Goal: Task Accomplishment & Management: Use online tool/utility

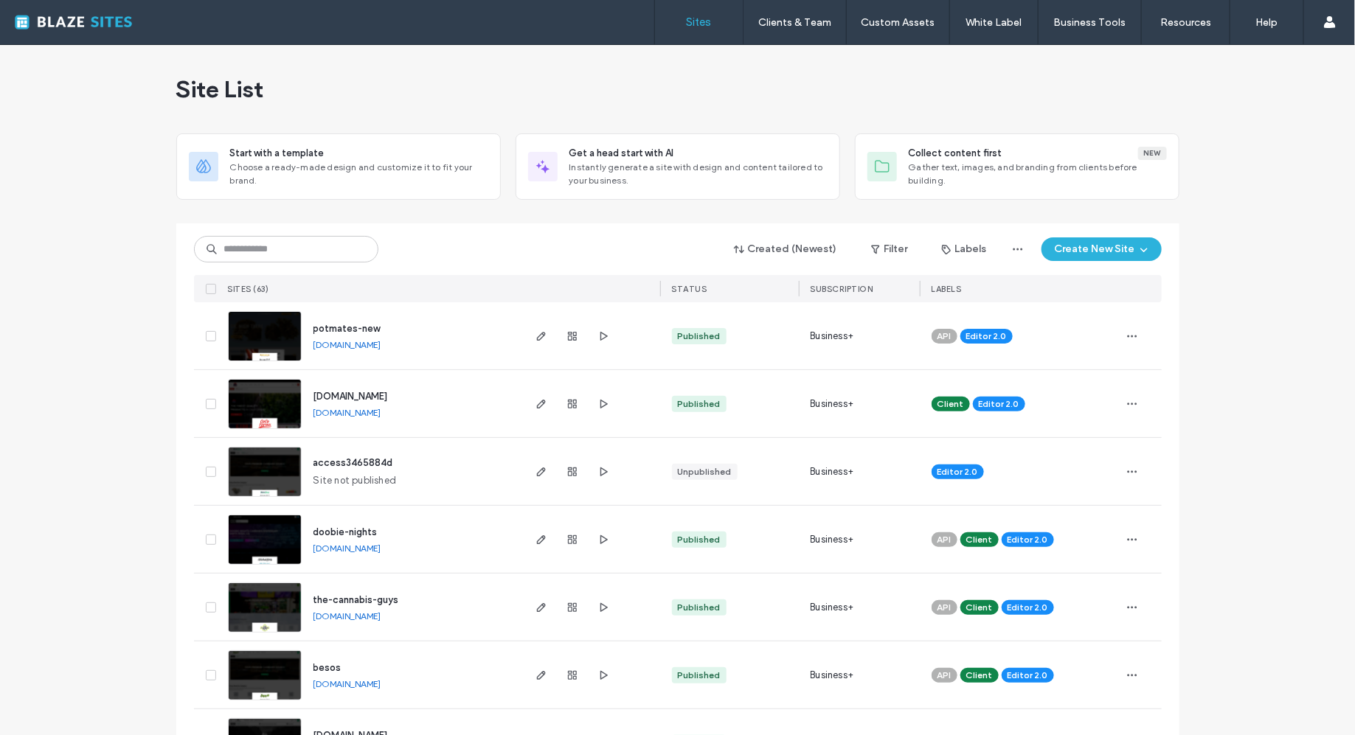
click at [324, 265] on div "Created (Newest) Filter Labels Create New Site SITES (63) STATUS SUBSCRIPTION L…" at bounding box center [678, 262] width 968 height 79
click at [328, 246] on input at bounding box center [286, 249] width 184 height 27
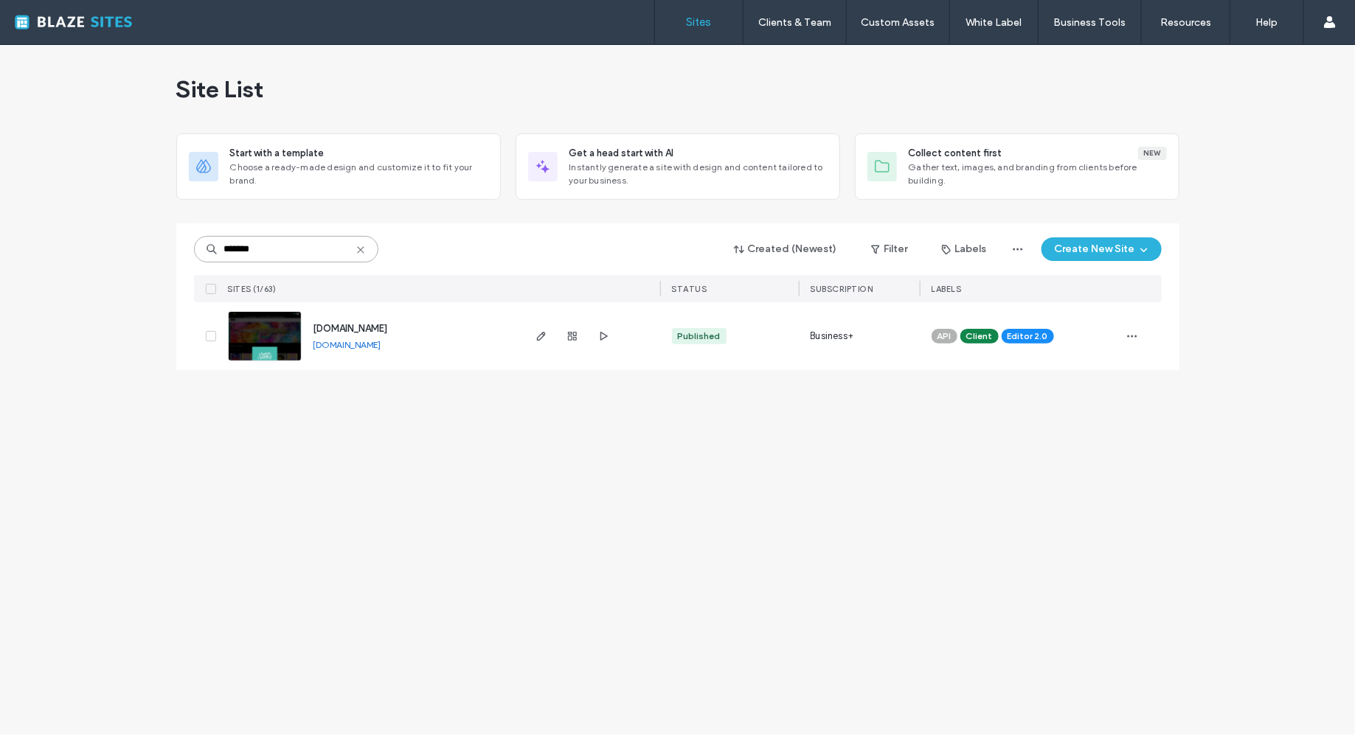
type input "*******"
click at [337, 342] on link "[DOMAIN_NAME]" at bounding box center [347, 344] width 68 height 11
click at [544, 339] on icon "button" at bounding box center [541, 336] width 12 height 12
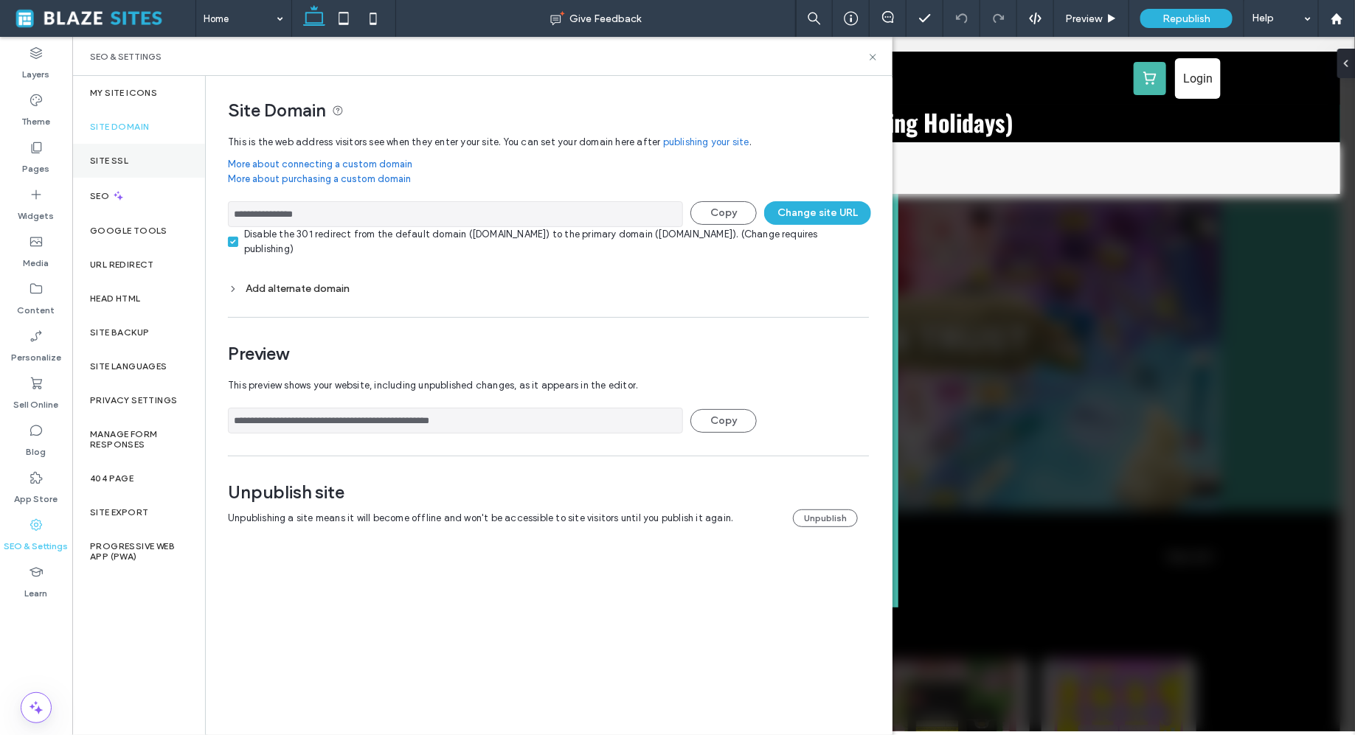
click at [129, 172] on div "Site SSL" at bounding box center [138, 161] width 133 height 34
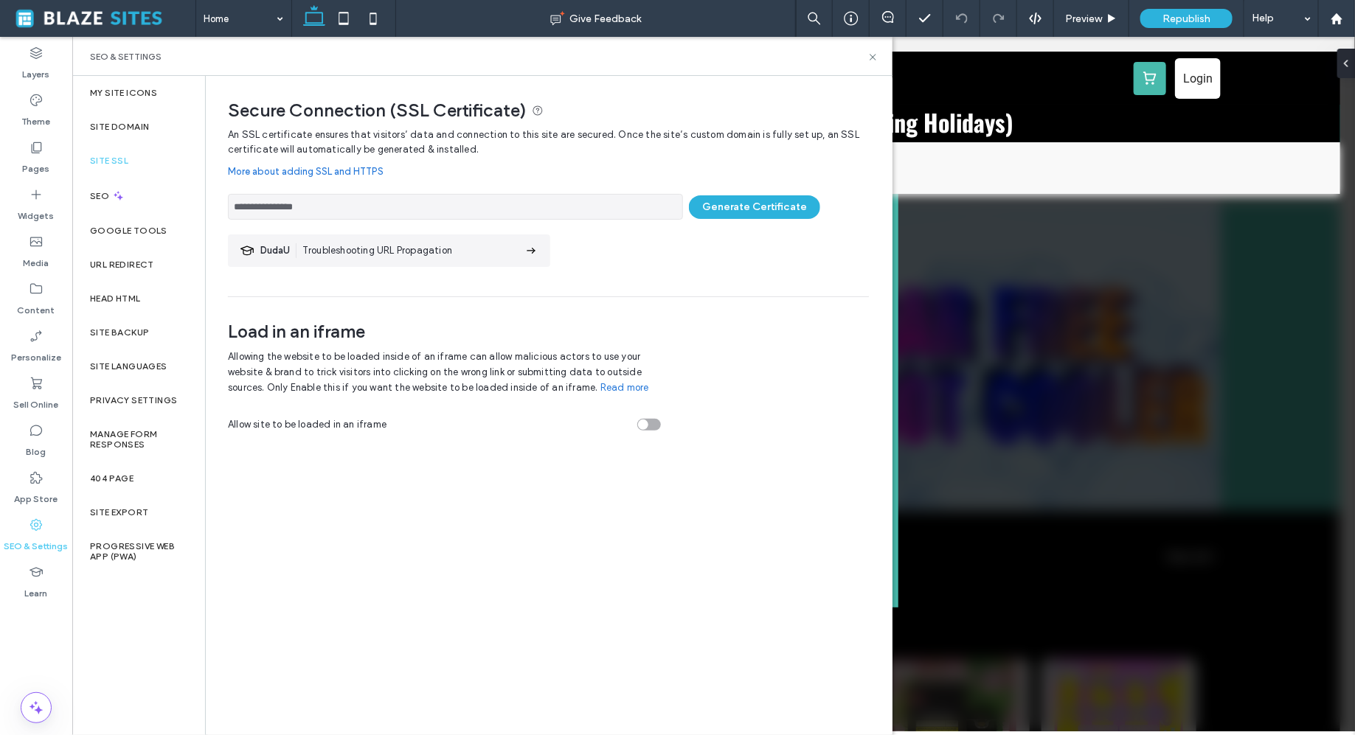
click at [641, 207] on input "**********" at bounding box center [455, 207] width 455 height 26
click at [737, 217] on button "Generate Certificate" at bounding box center [754, 207] width 131 height 24
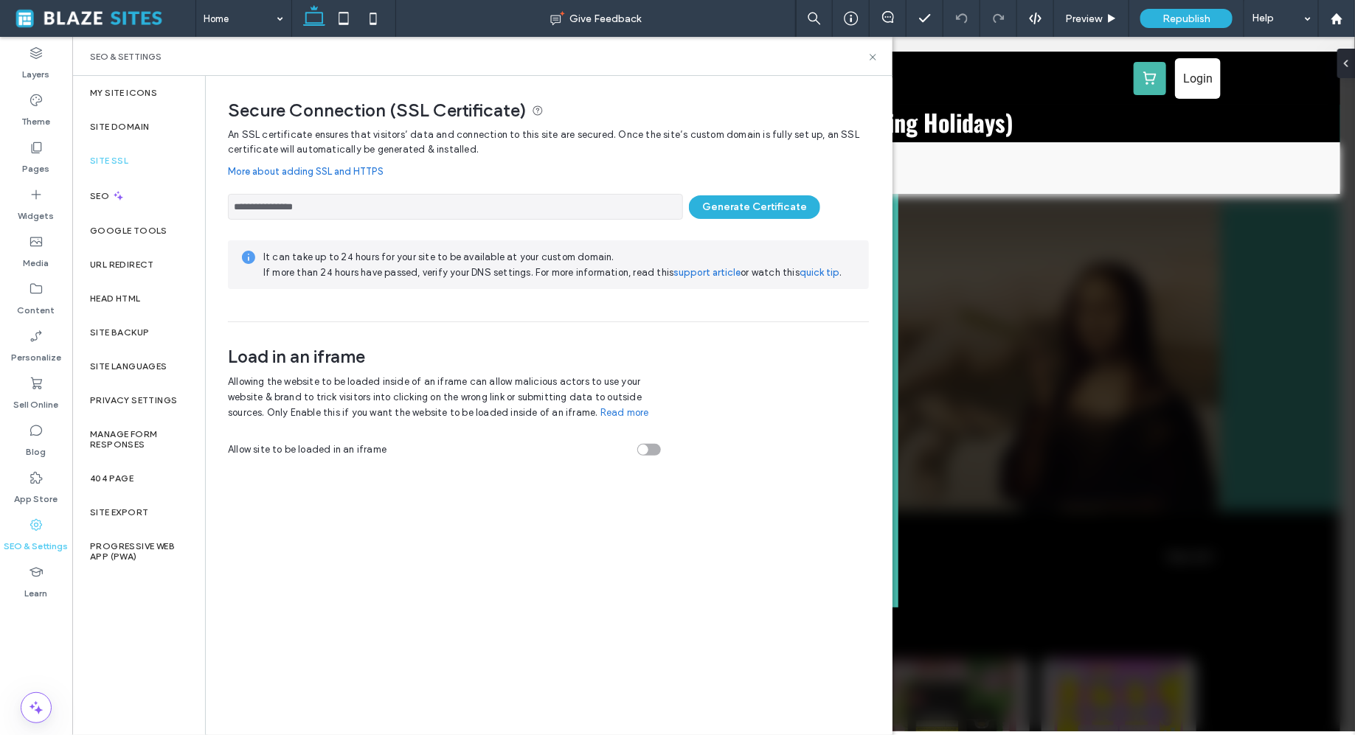
click at [712, 268] on link "support article" at bounding box center [706, 272] width 67 height 15
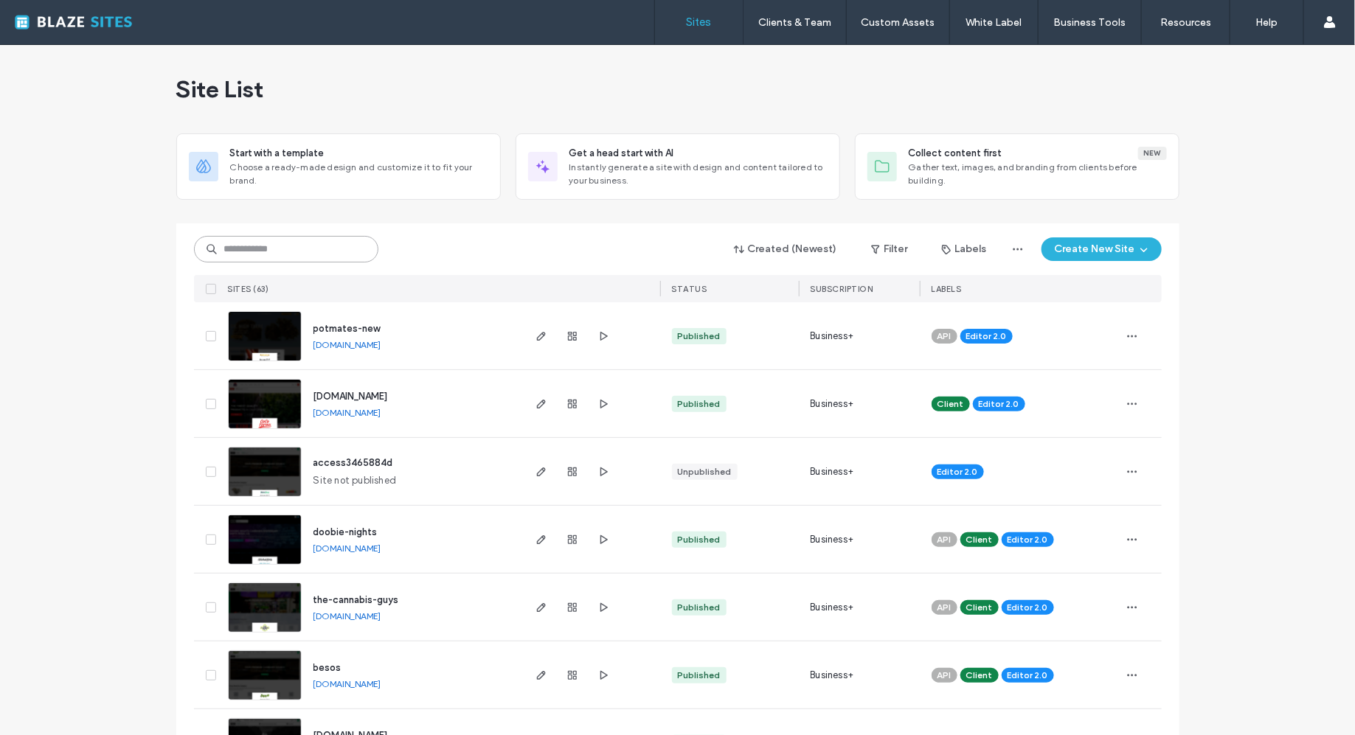
click at [295, 254] on input at bounding box center [286, 249] width 184 height 27
type input "*******"
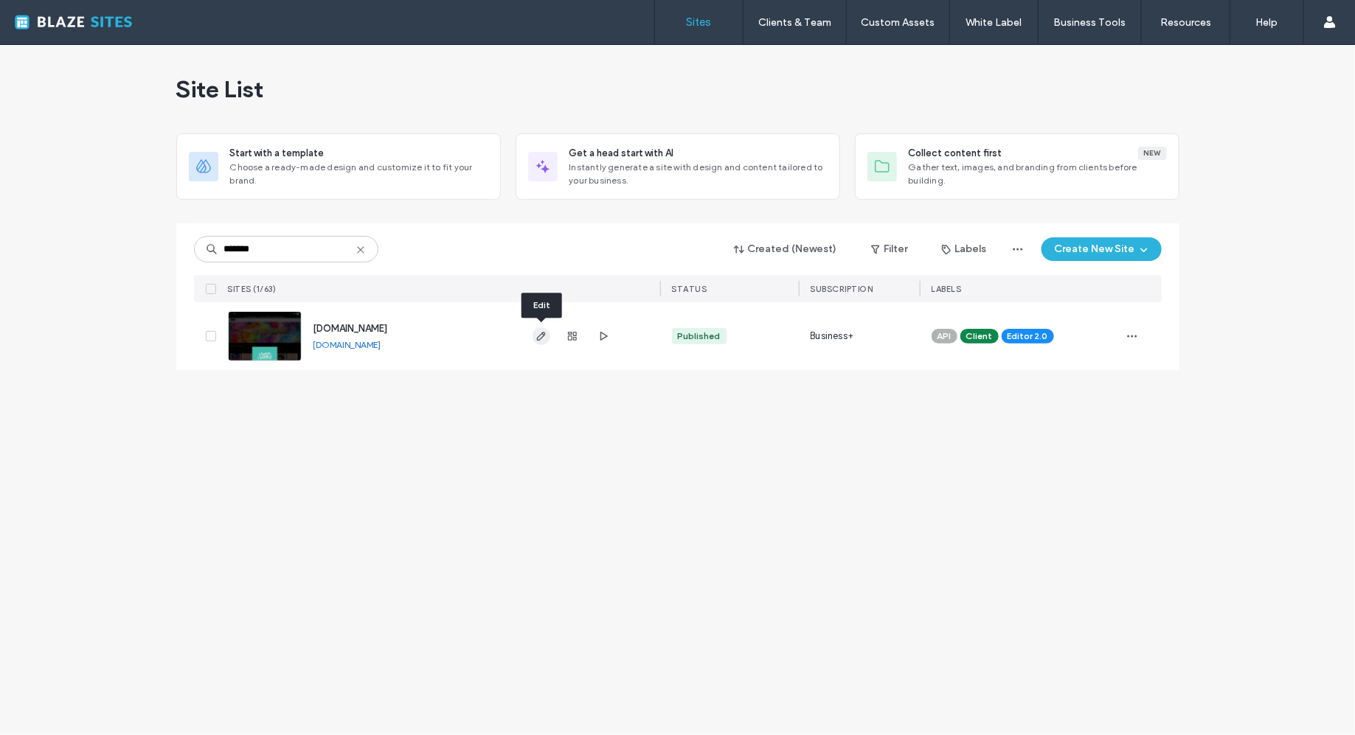
click at [544, 332] on use "button" at bounding box center [540, 336] width 9 height 9
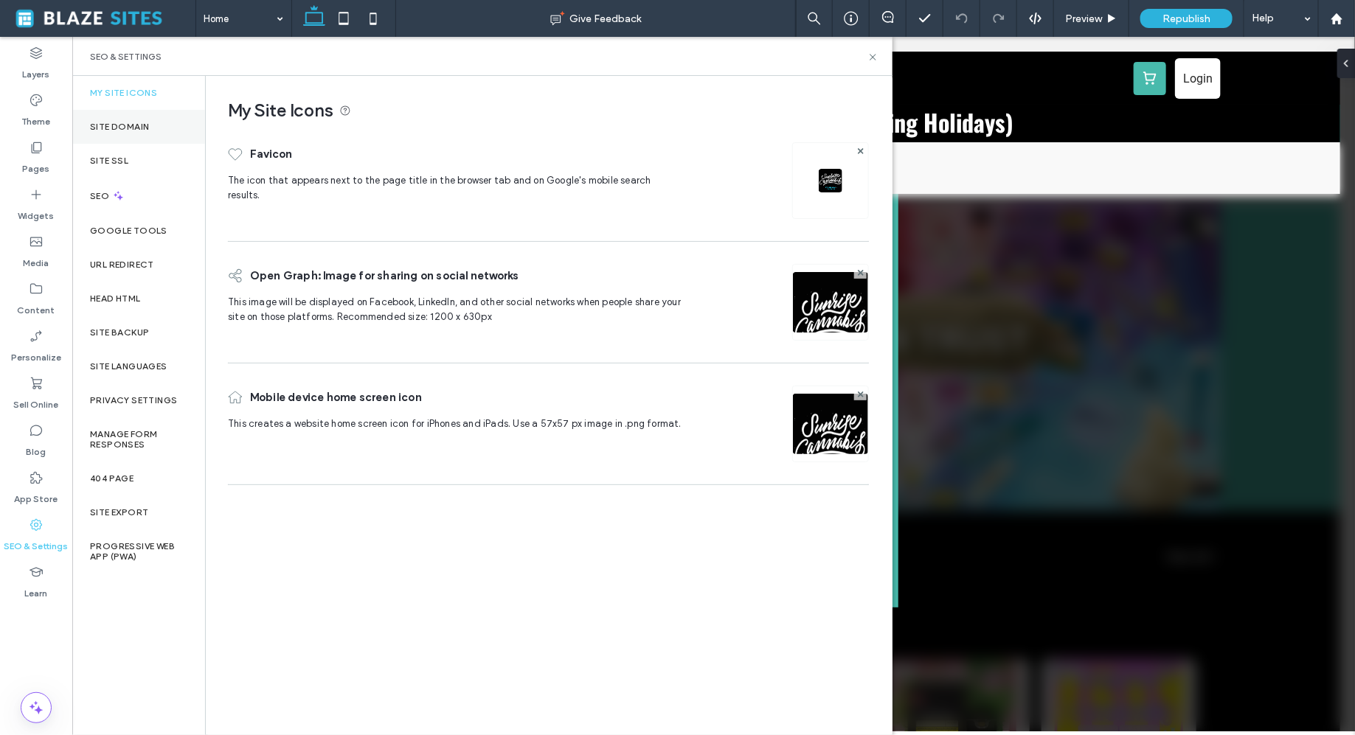
click at [155, 125] on div "Site Domain" at bounding box center [138, 127] width 133 height 34
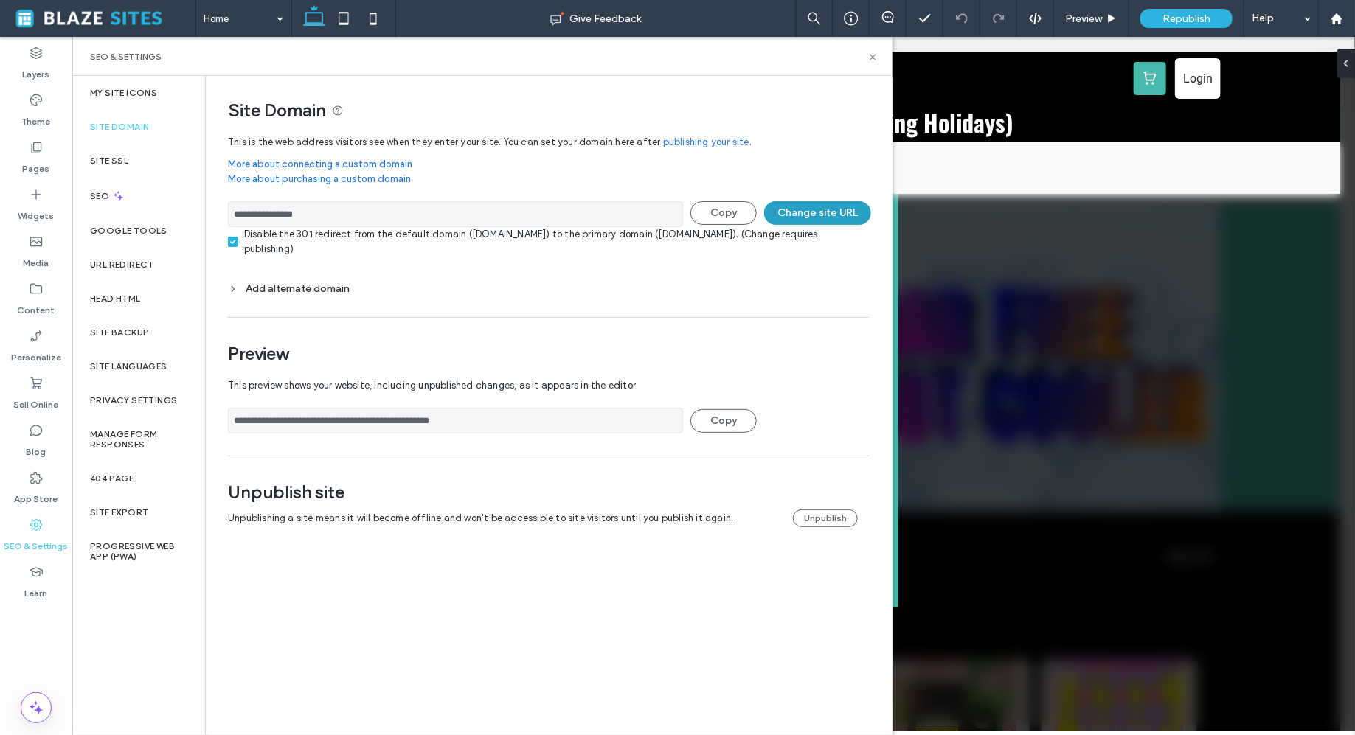
click at [794, 213] on button "Change site URL" at bounding box center [817, 213] width 107 height 24
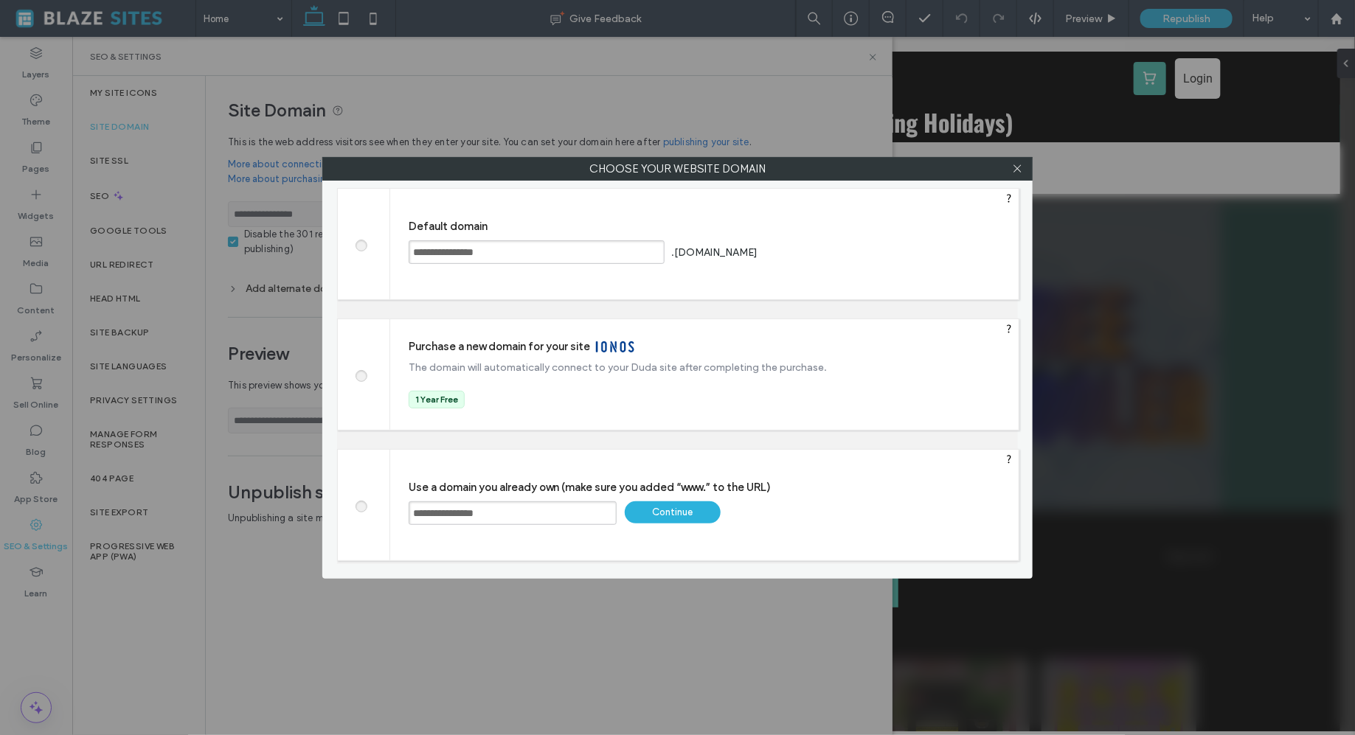
click at [361, 244] on span at bounding box center [361, 243] width 0 height 11
click at [844, 260] on div "Save" at bounding box center [816, 252] width 96 height 22
type input "**********"
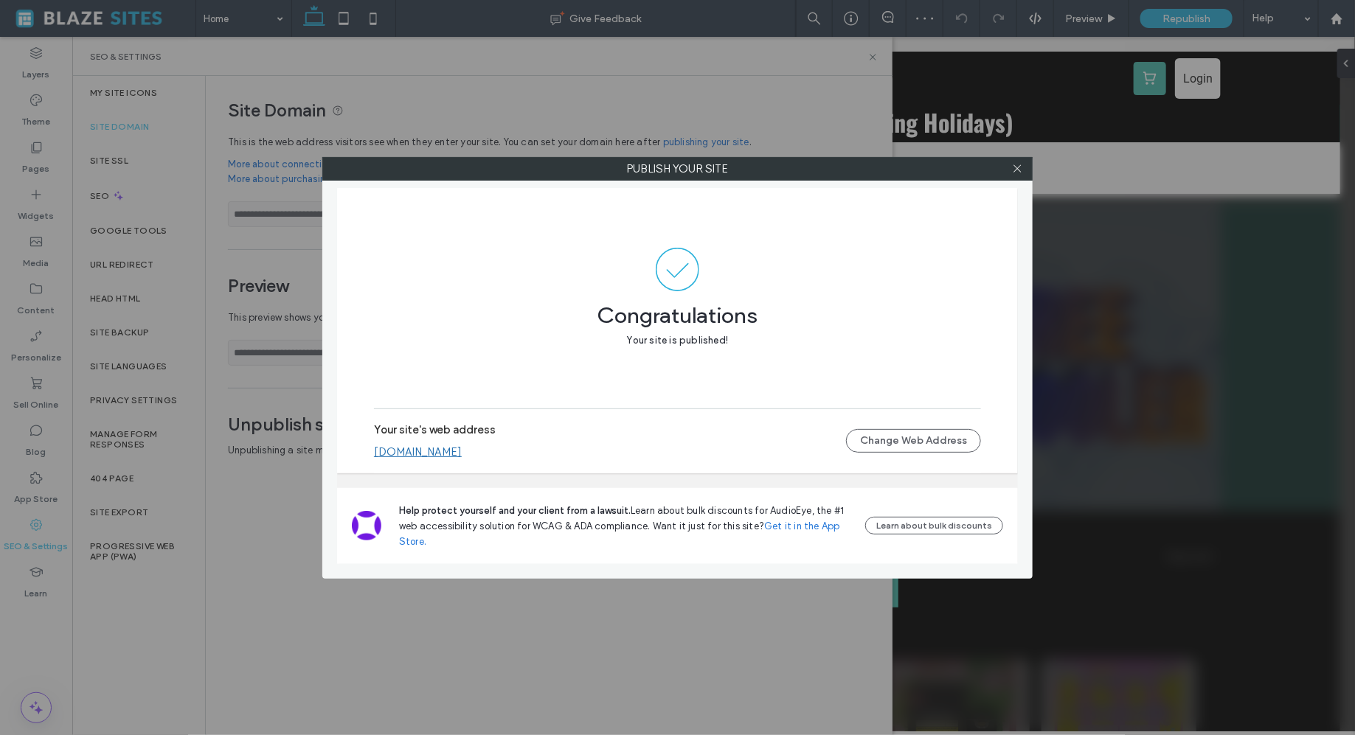
click at [462, 448] on link "sunrise-cannabis.multiscreensite.com" at bounding box center [418, 451] width 88 height 13
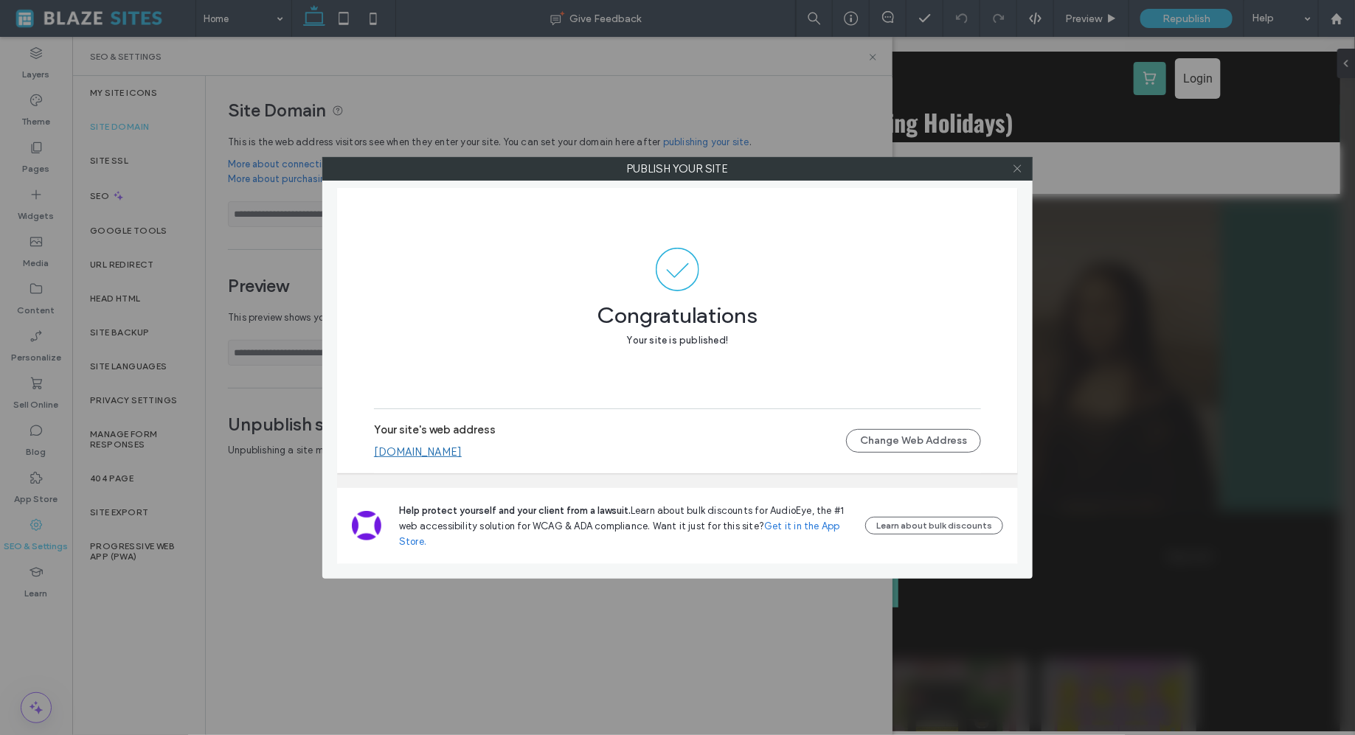
click at [1019, 168] on icon at bounding box center [1017, 168] width 11 height 11
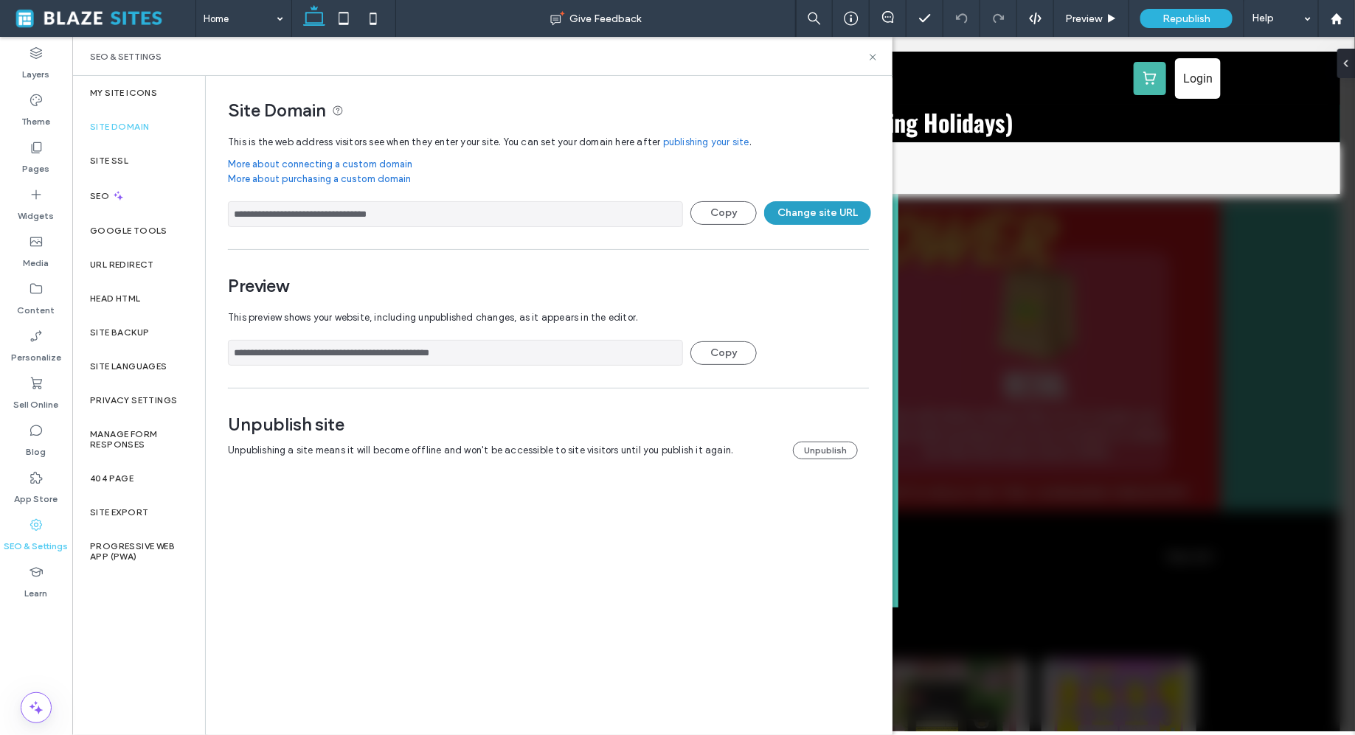
click at [839, 205] on button "Change site URL" at bounding box center [817, 213] width 107 height 24
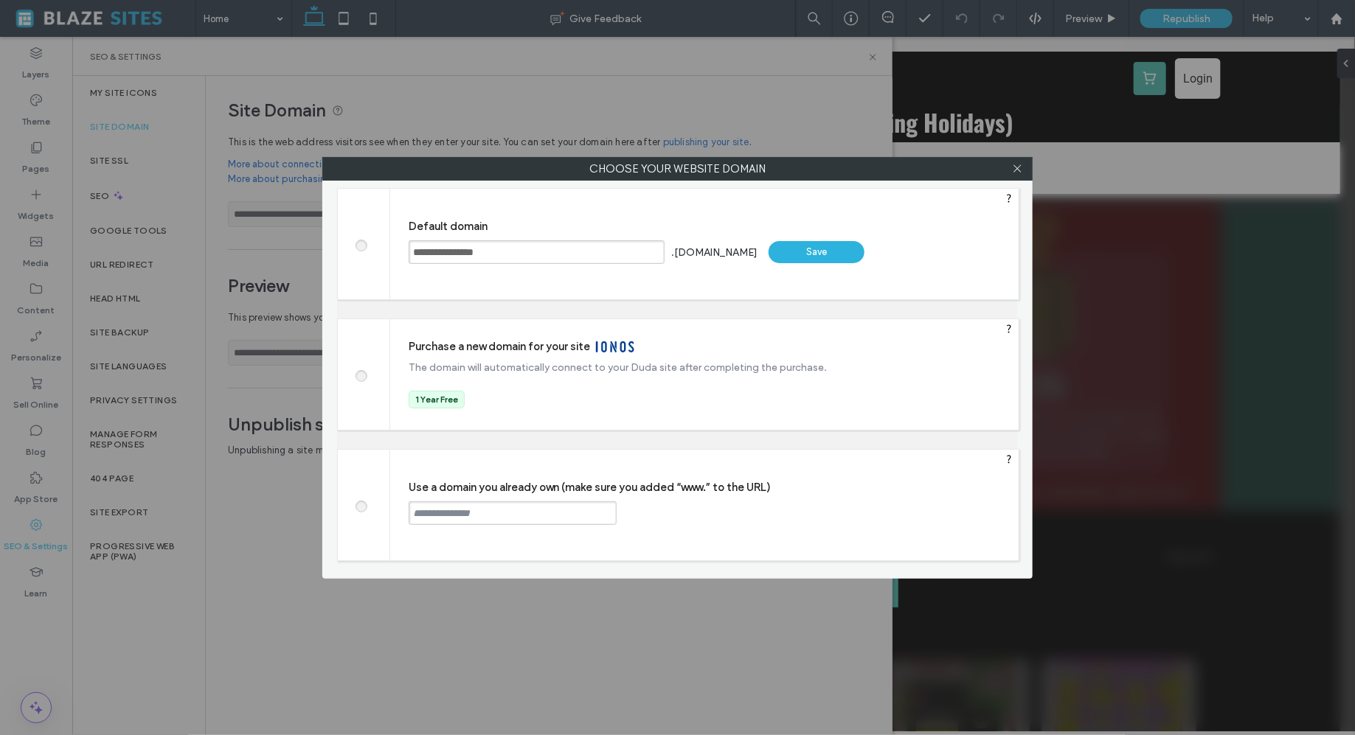
click at [361, 502] on span at bounding box center [361, 504] width 0 height 11
click at [444, 511] on input "text" at bounding box center [513, 513] width 208 height 24
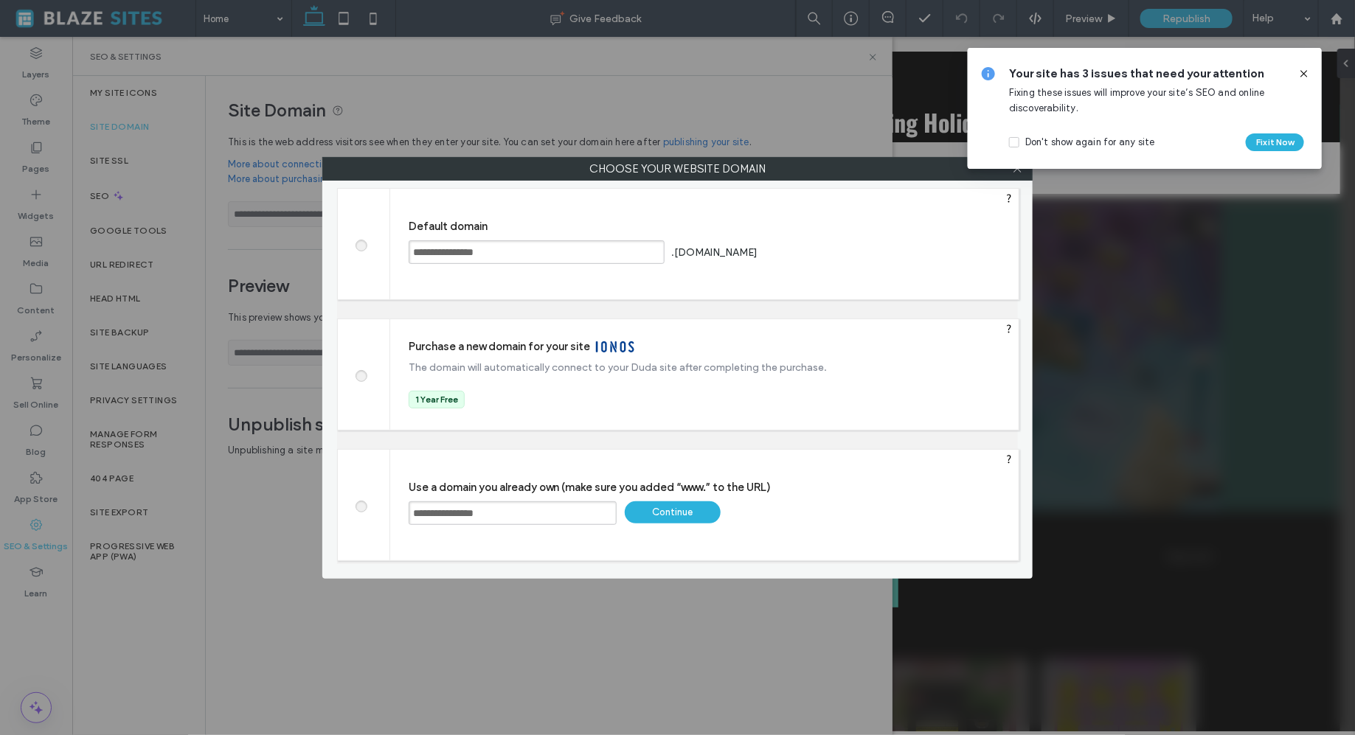
type input "**********"
click at [704, 511] on div "Continue" at bounding box center [673, 512] width 96 height 22
type input "**********"
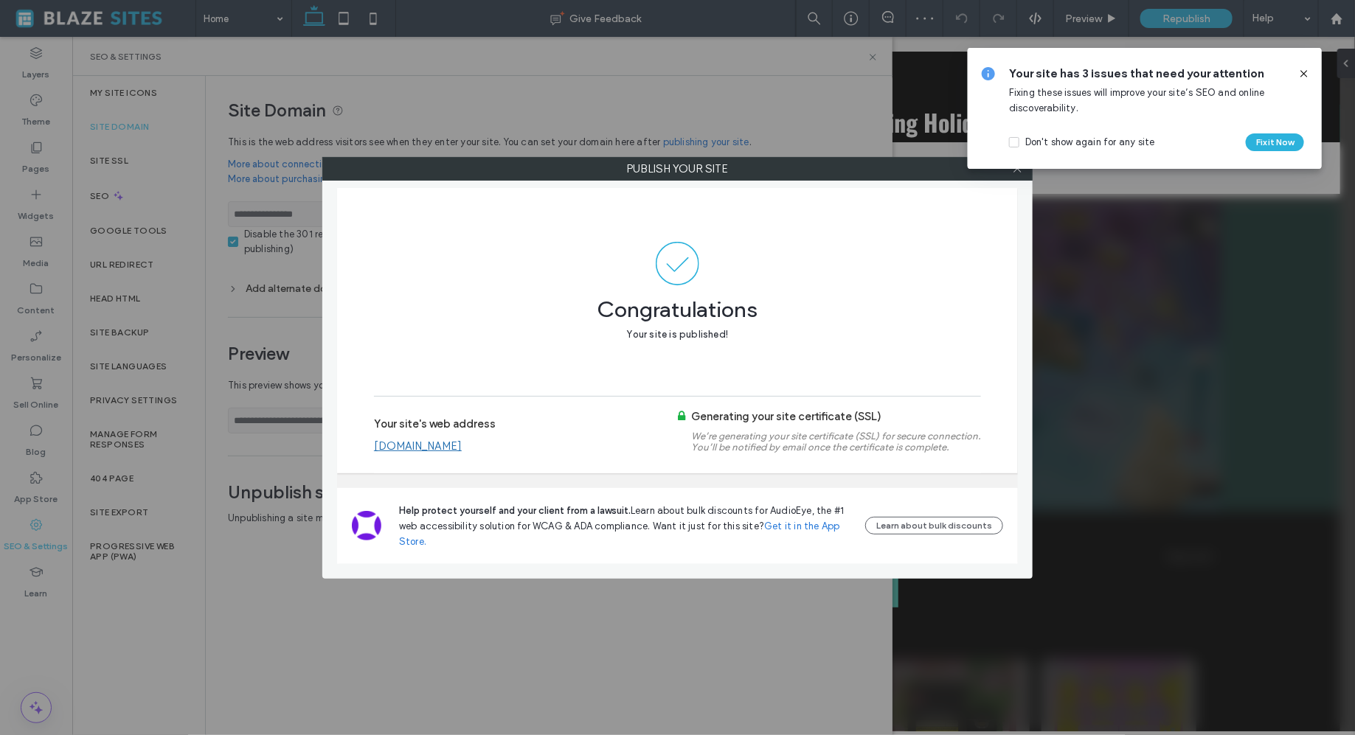
click at [1305, 77] on icon at bounding box center [1304, 74] width 12 height 12
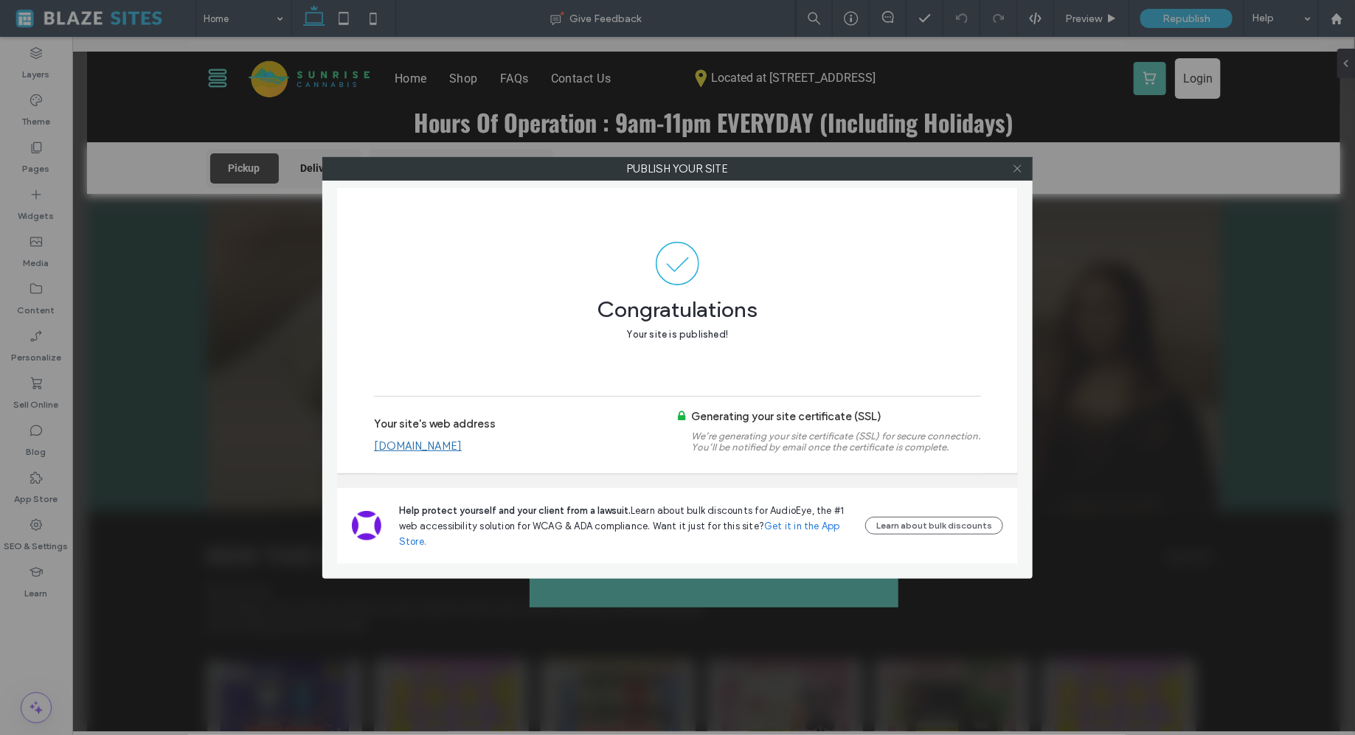
click at [1020, 169] on icon at bounding box center [1017, 168] width 11 height 11
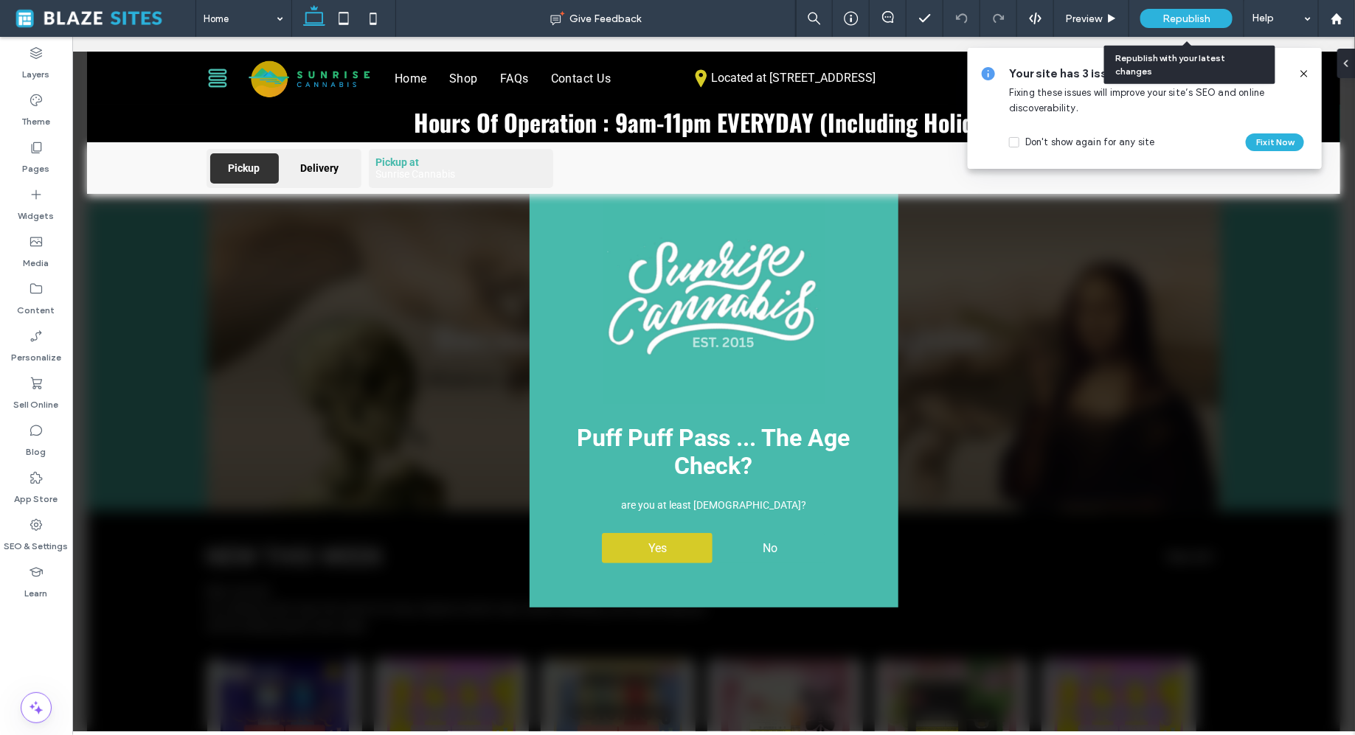
click at [1206, 18] on span "Republish" at bounding box center [1186, 19] width 48 height 13
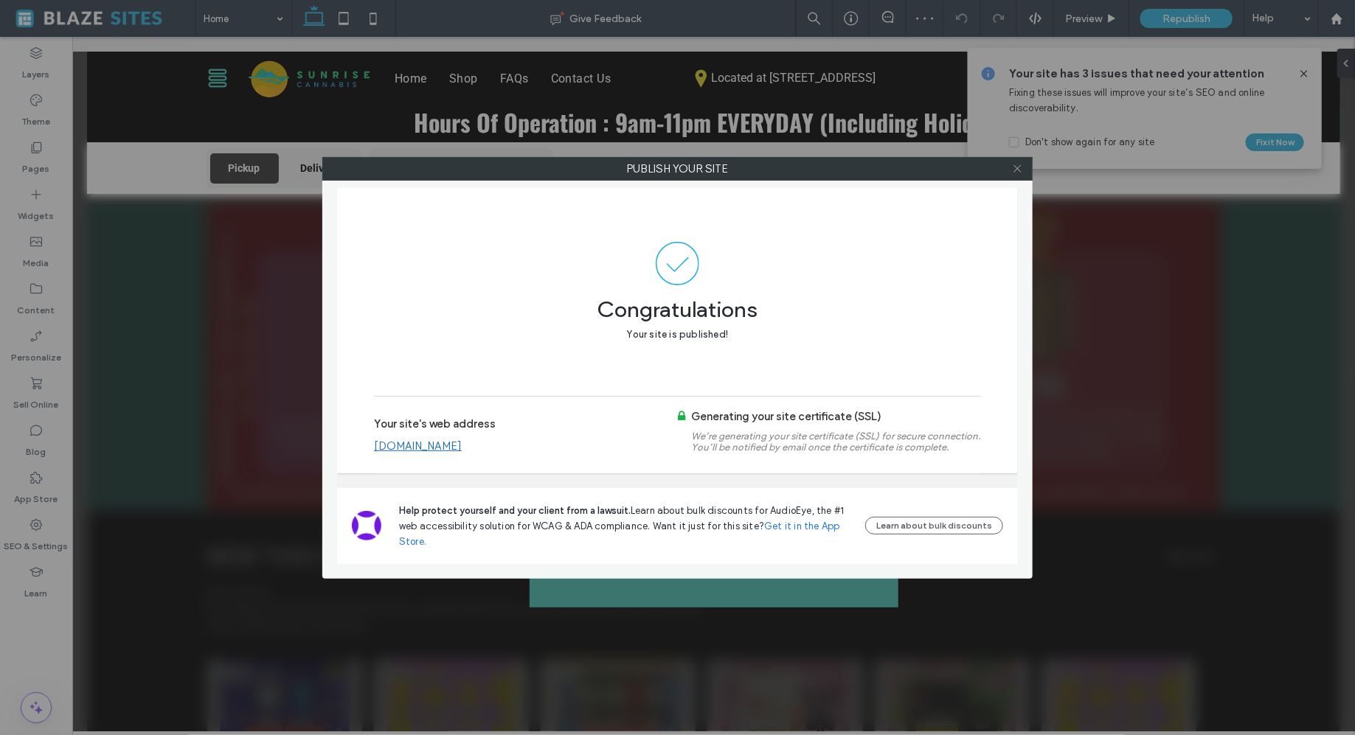
click at [1013, 169] on icon at bounding box center [1017, 168] width 11 height 11
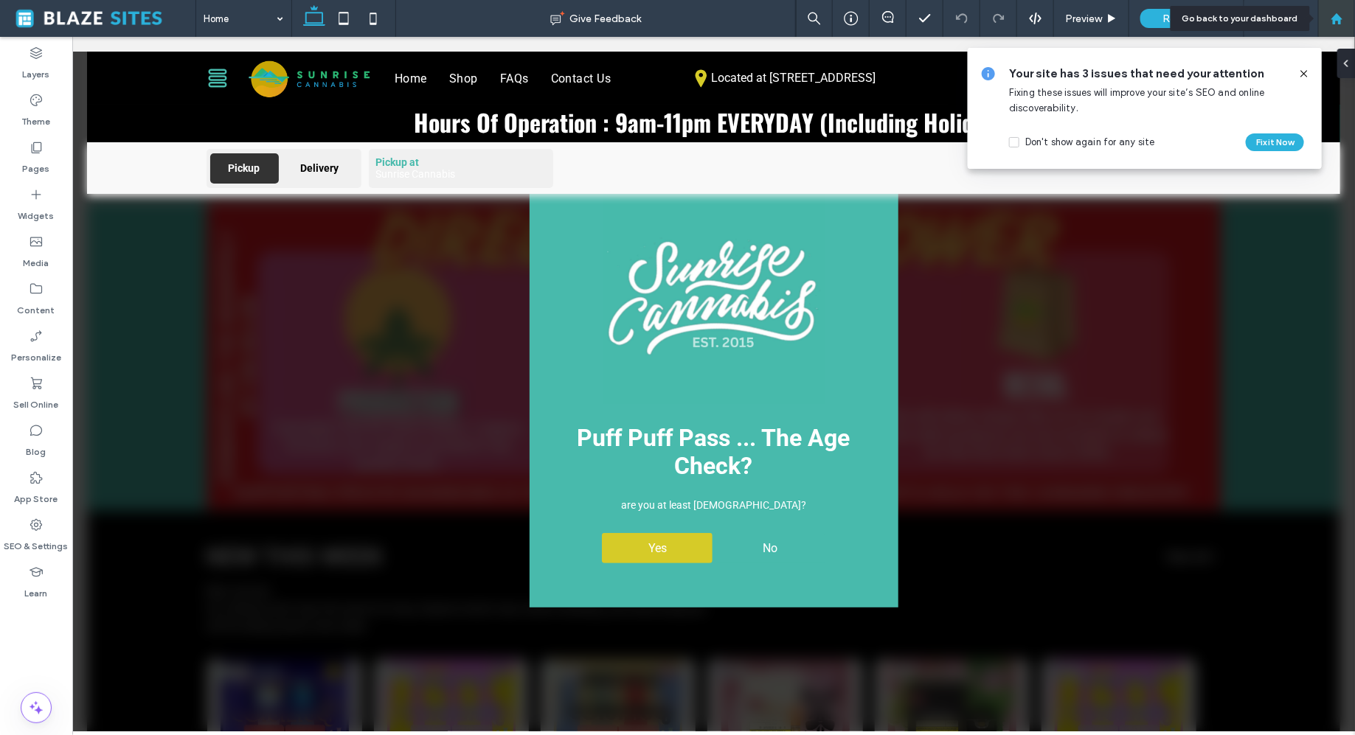
click at [1328, 21] on div at bounding box center [1336, 19] width 35 height 13
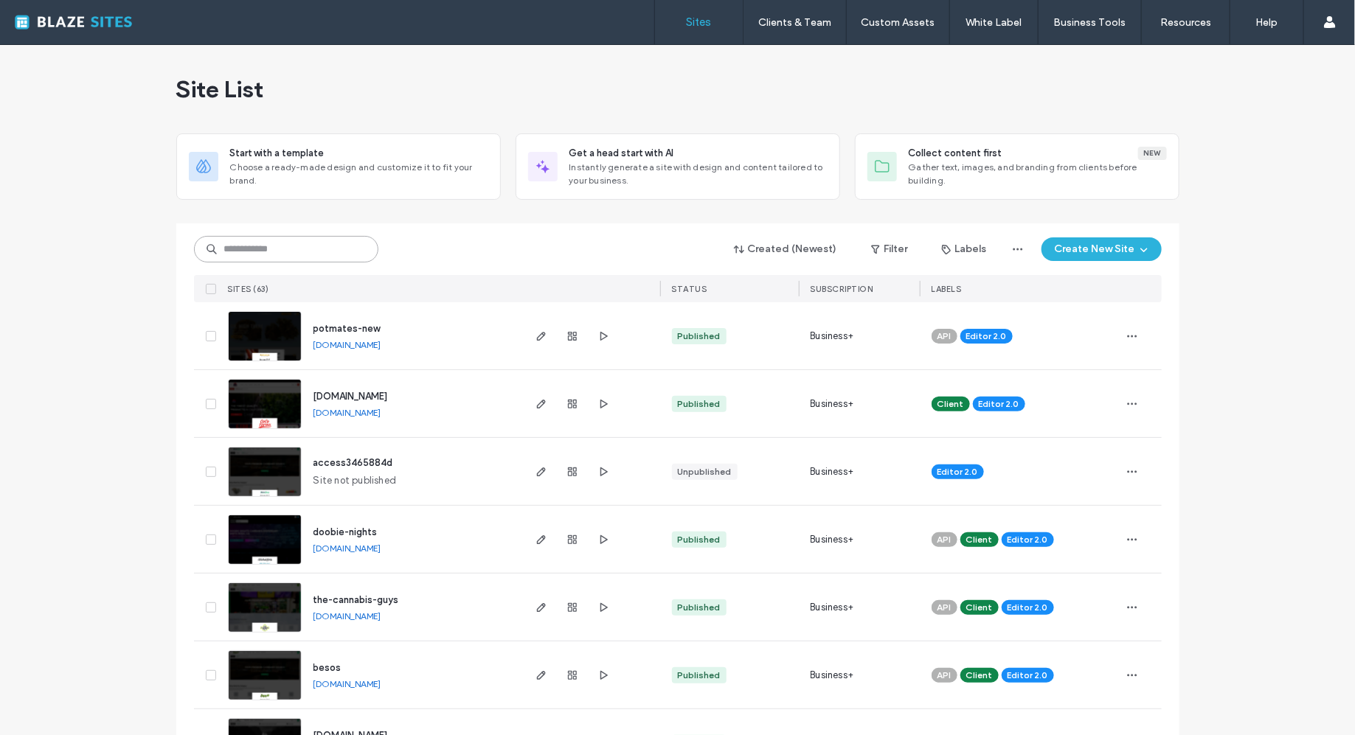
click at [252, 260] on input at bounding box center [286, 249] width 184 height 27
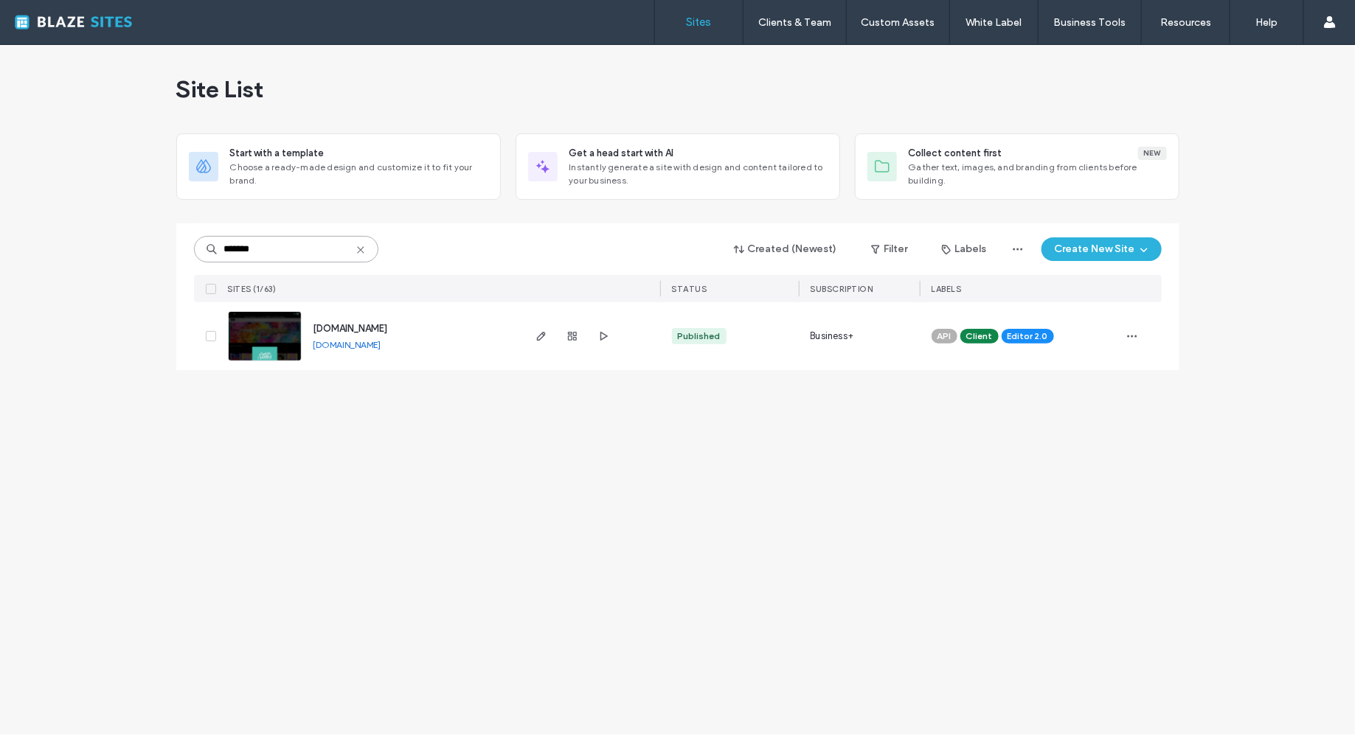
type input "*******"
click at [322, 341] on link "[DOMAIN_NAME]" at bounding box center [347, 344] width 68 height 11
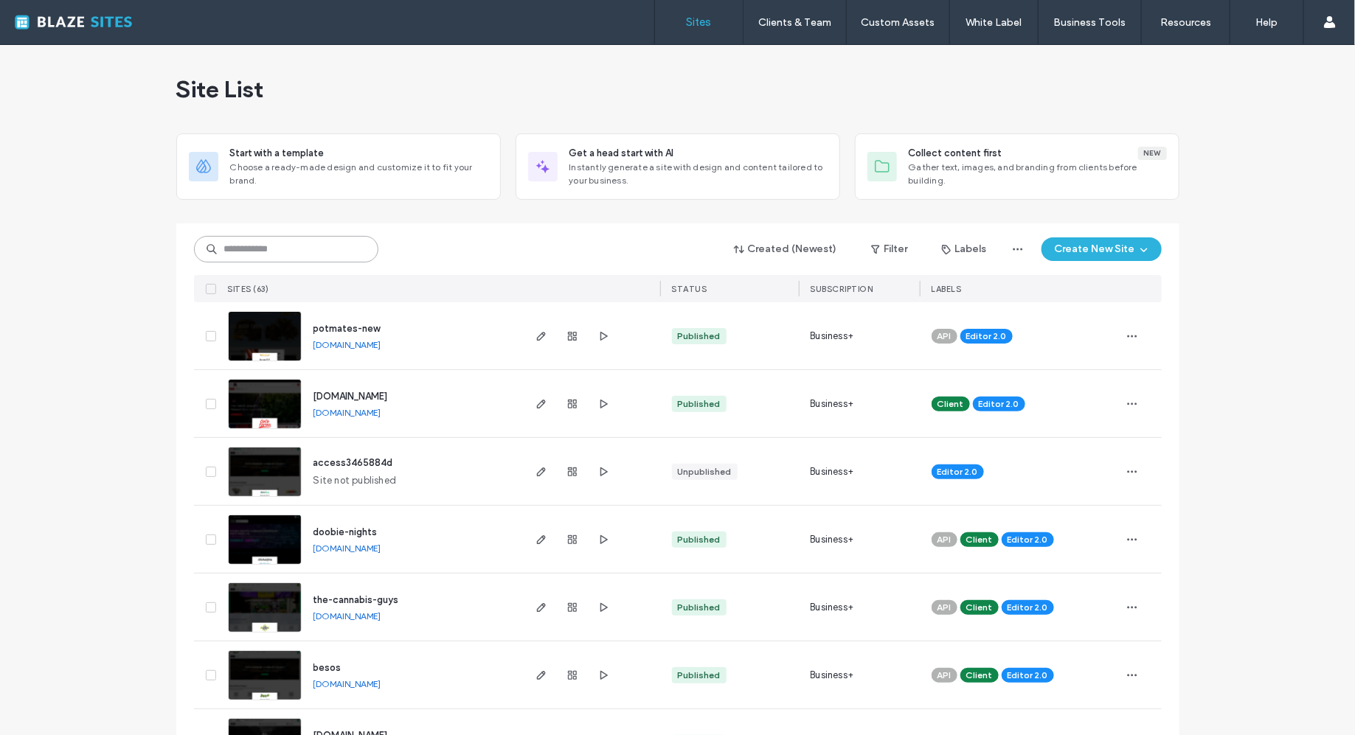
click at [278, 251] on input at bounding box center [286, 249] width 184 height 27
type input "*******"
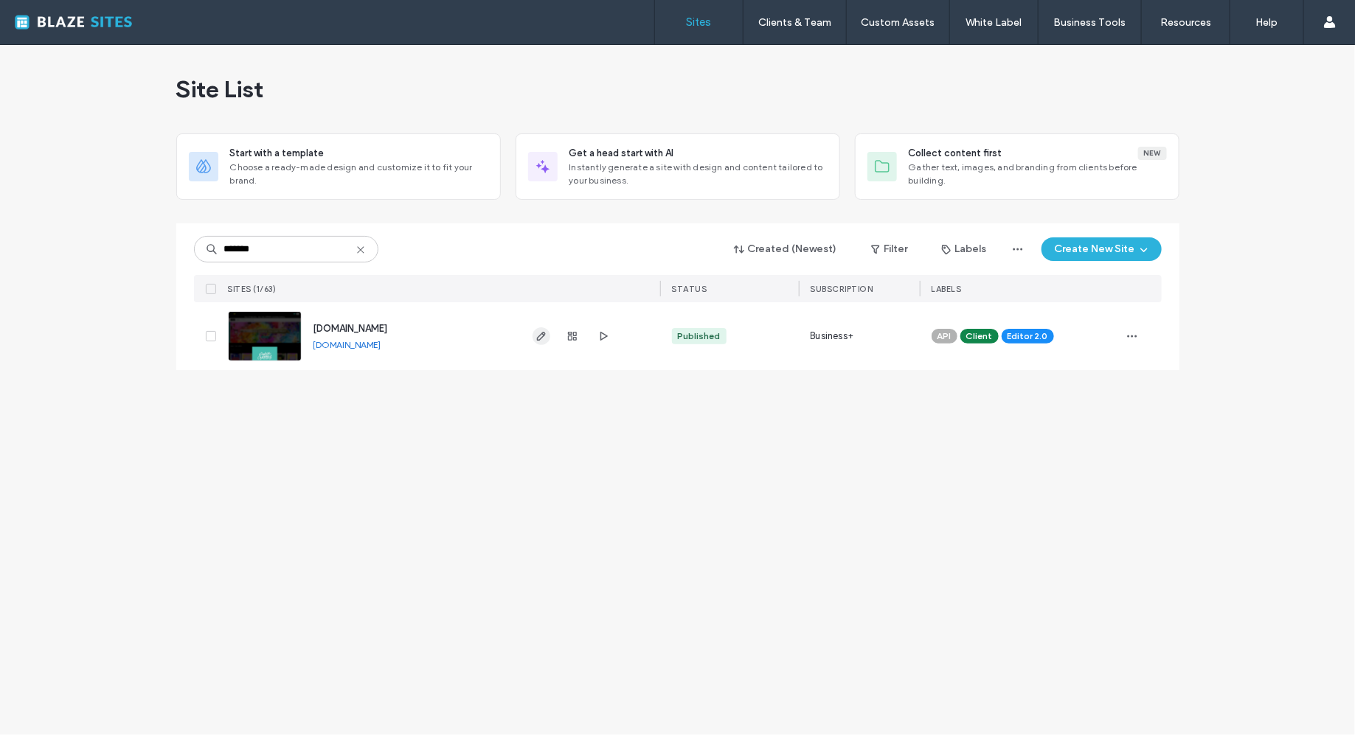
click at [539, 344] on span "button" at bounding box center [541, 336] width 18 height 18
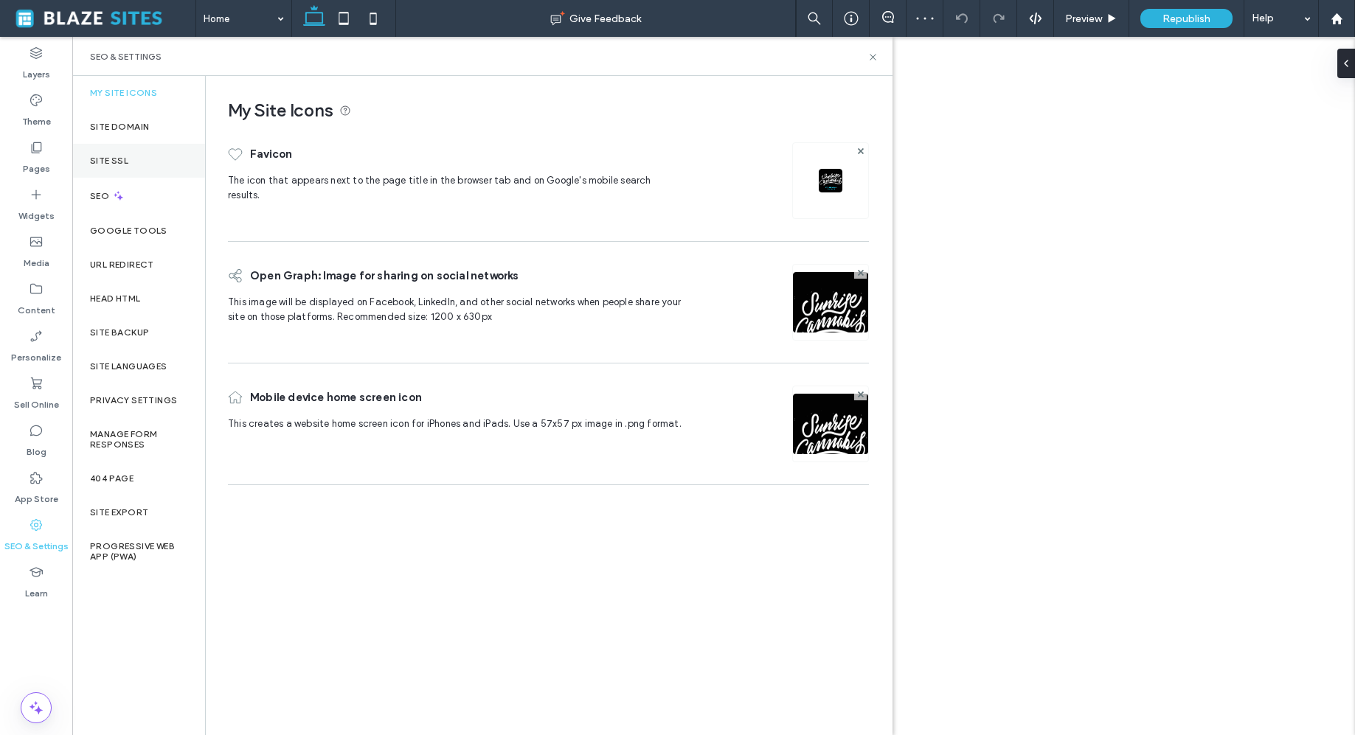
click at [154, 164] on div "Site SSL" at bounding box center [138, 161] width 133 height 34
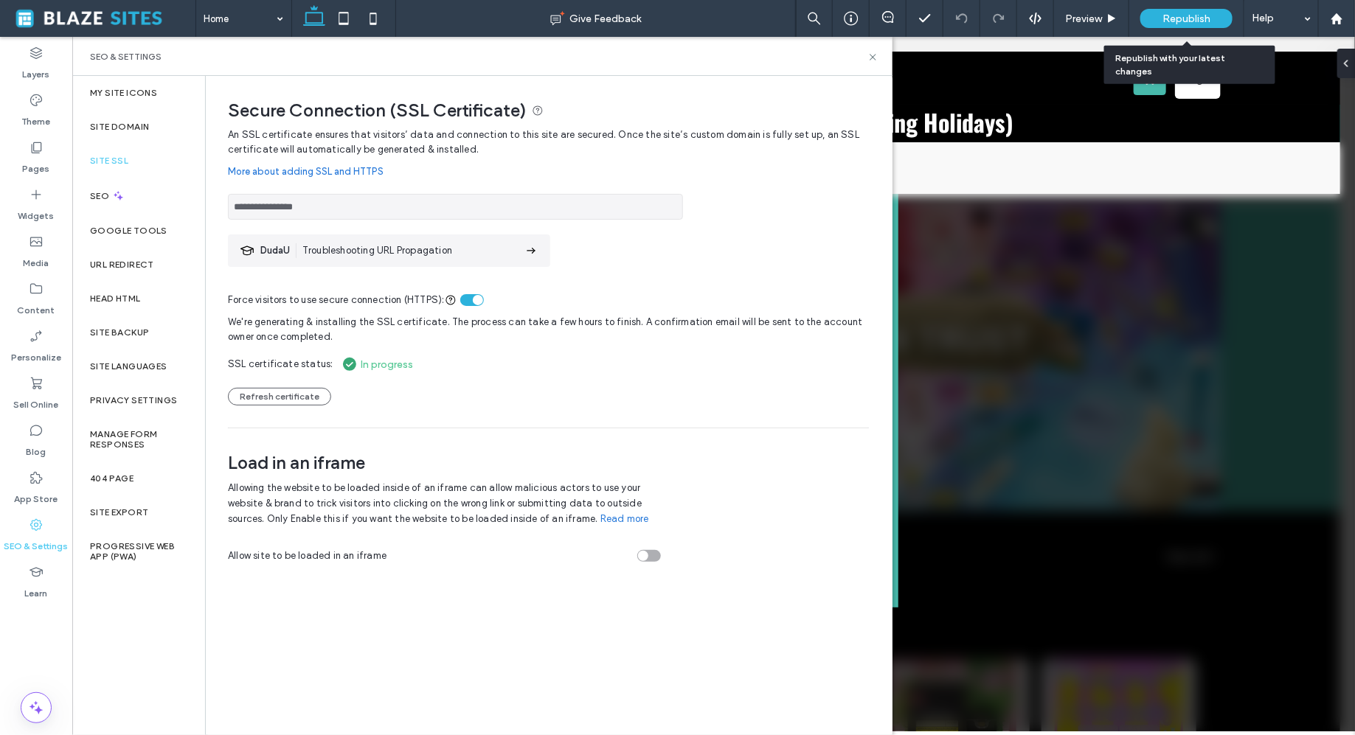
click at [1195, 18] on span "Republish" at bounding box center [1186, 19] width 48 height 13
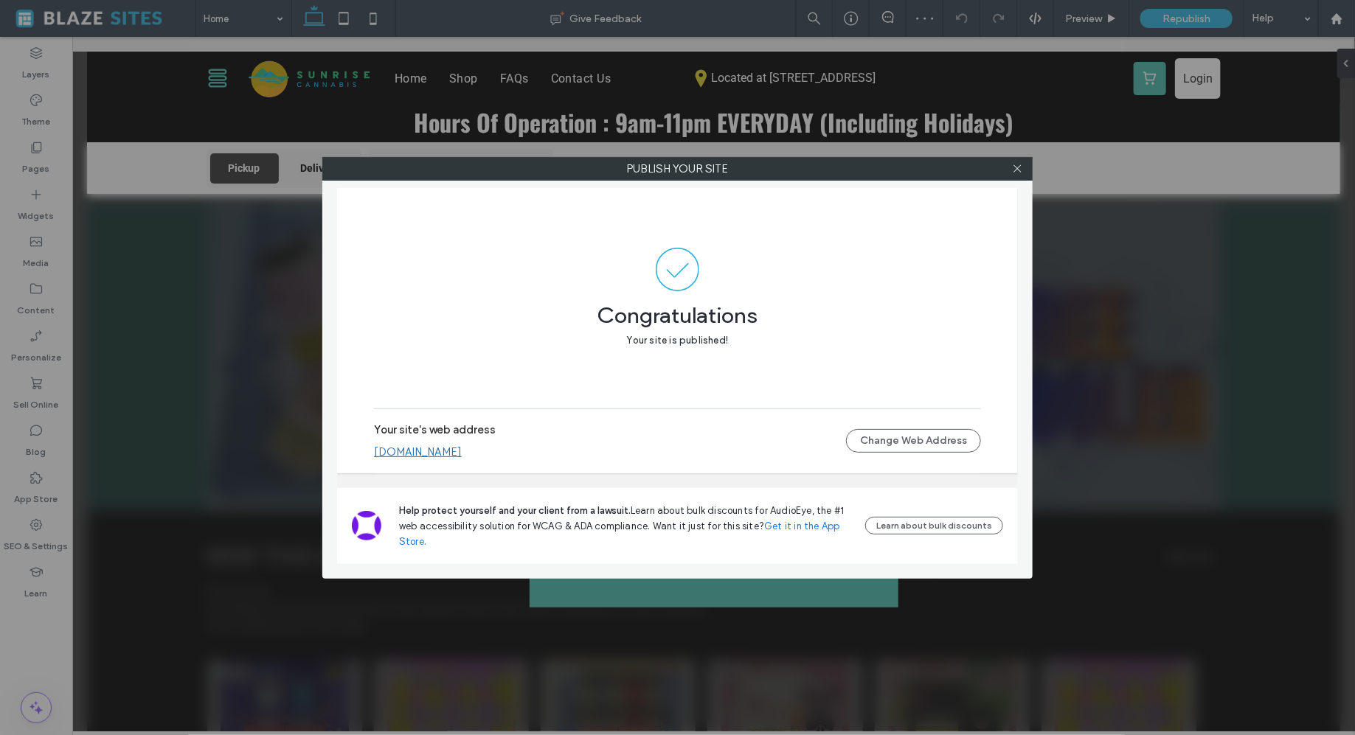
click at [455, 453] on link "[DOMAIN_NAME]" at bounding box center [418, 451] width 88 height 13
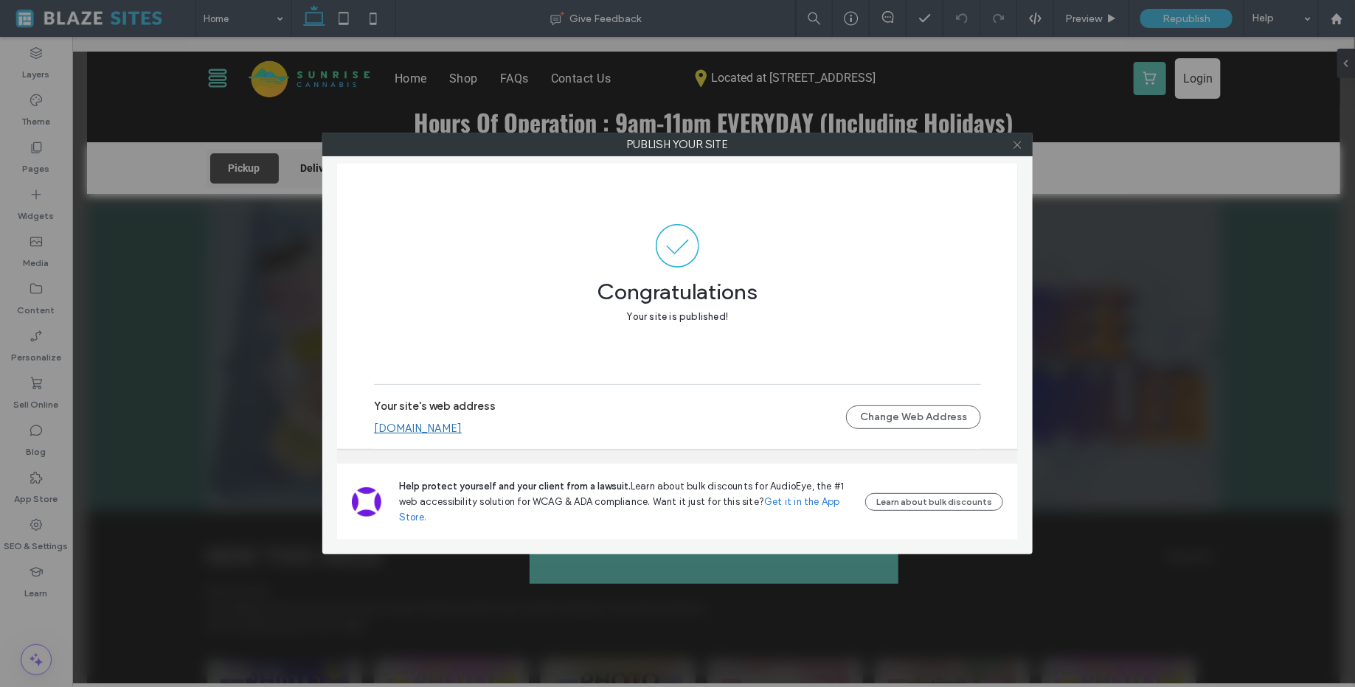
click at [1016, 142] on icon at bounding box center [1017, 144] width 11 height 11
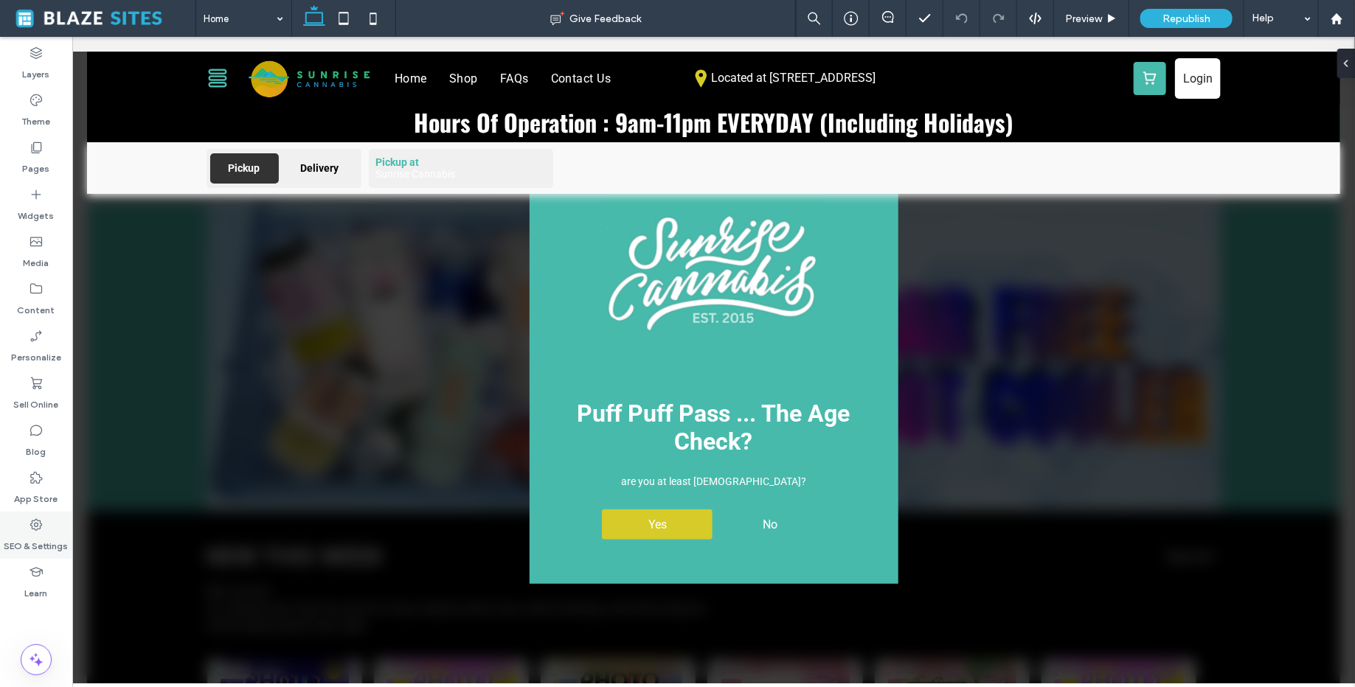
click at [54, 535] on label "SEO & Settings" at bounding box center [36, 542] width 64 height 21
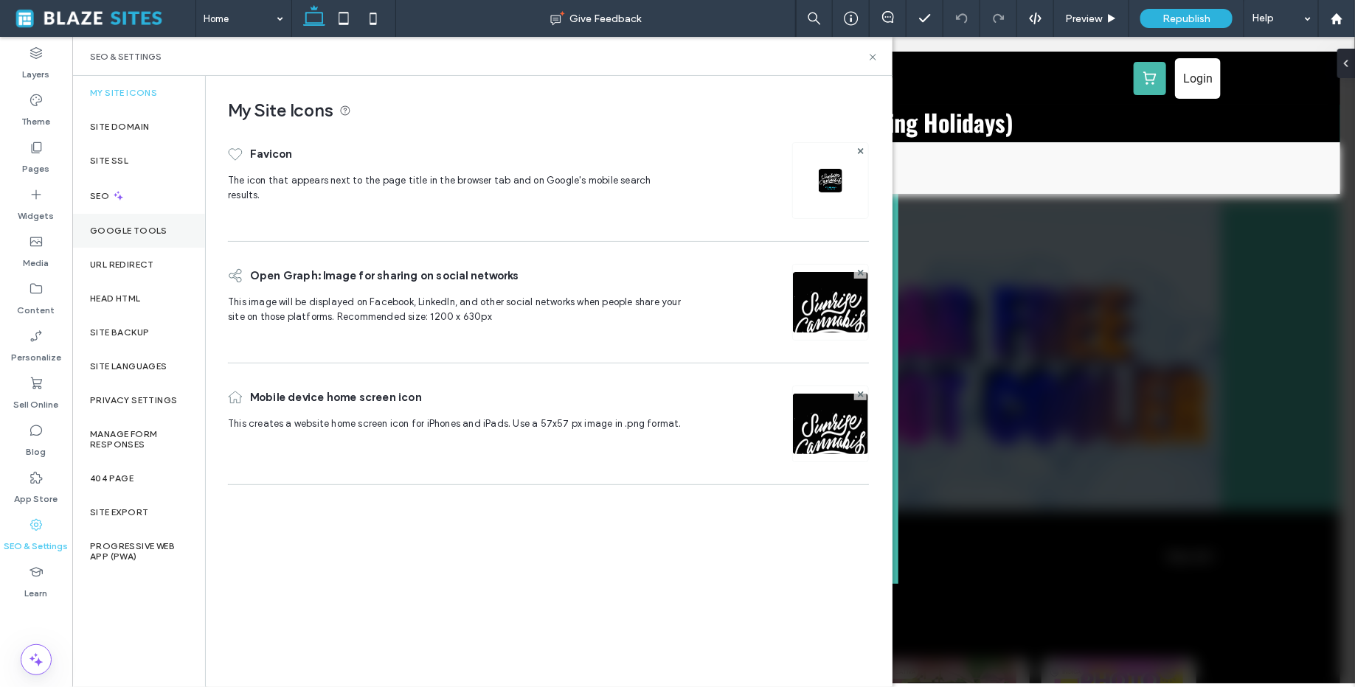
click at [150, 222] on div "Google Tools" at bounding box center [138, 231] width 133 height 34
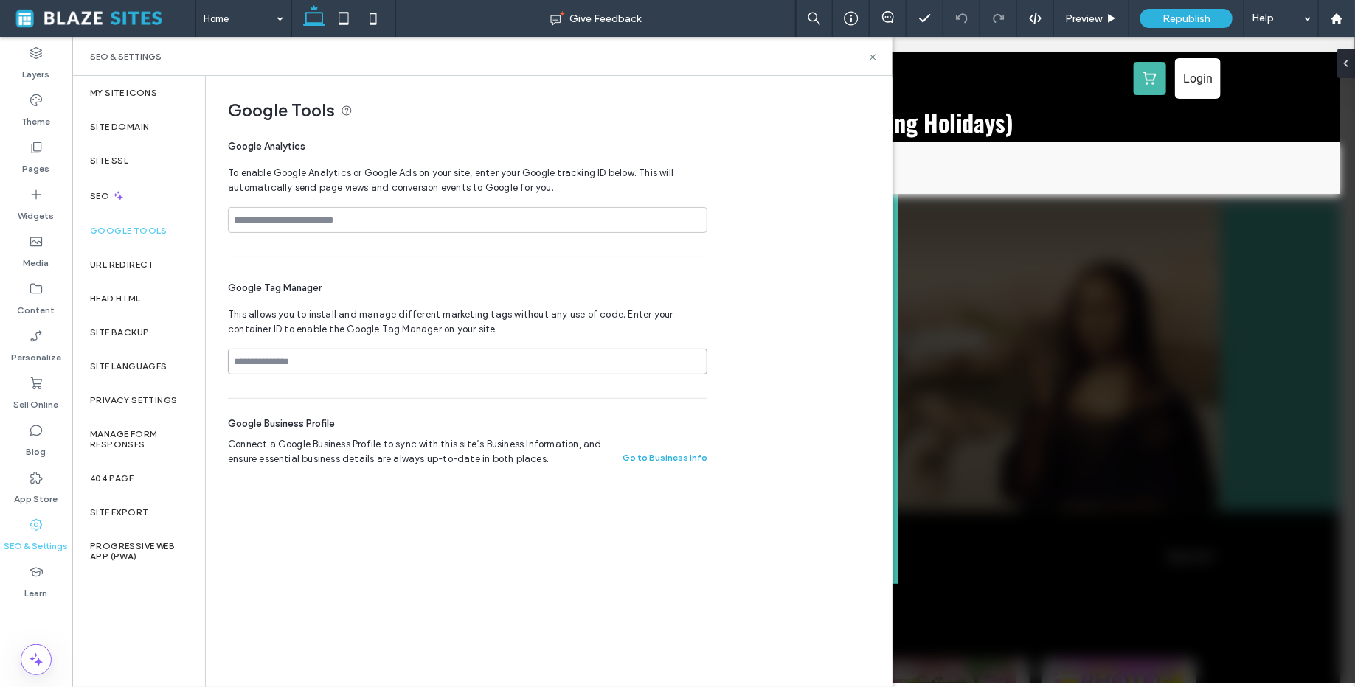
click at [324, 367] on input at bounding box center [467, 362] width 479 height 26
